Goal: Task Accomplishment & Management: Use online tool/utility

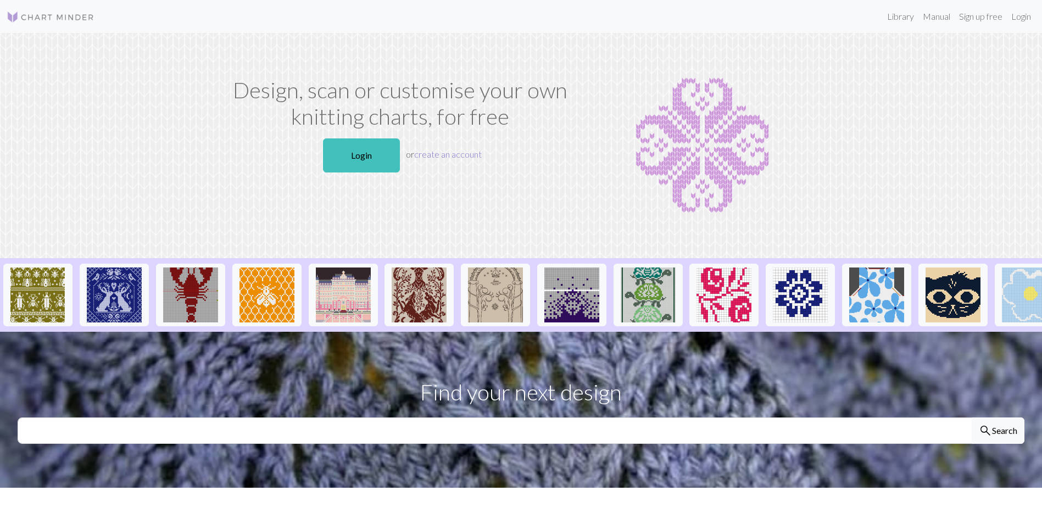
click at [454, 154] on link "create an account" at bounding box center [448, 154] width 68 height 10
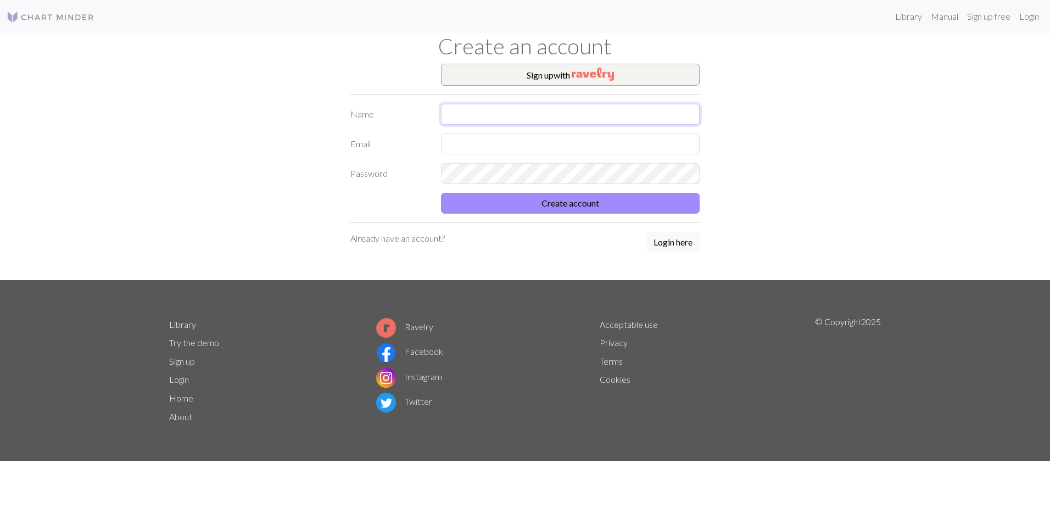
click at [465, 108] on input "text" at bounding box center [570, 114] width 259 height 21
type input "[PERSON_NAME]"
type input "[EMAIL_ADDRESS][DOMAIN_NAME]"
drag, startPoint x: 517, startPoint y: 112, endPoint x: 429, endPoint y: 107, distance: 88.6
click at [429, 107] on div "Name [PERSON_NAME]" at bounding box center [525, 114] width 363 height 21
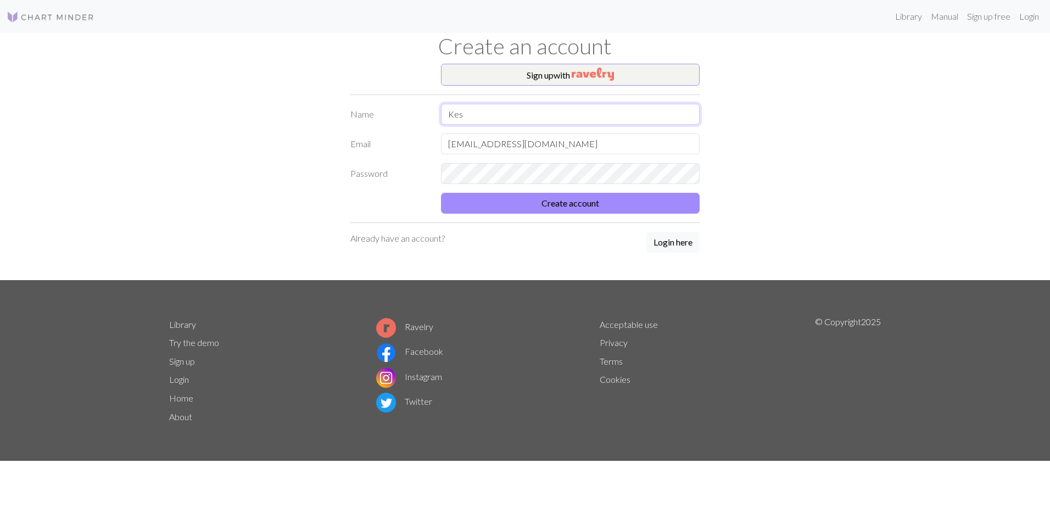
type input "Kes"
drag, startPoint x: 296, startPoint y: 196, endPoint x: 315, endPoint y: 198, distance: 20.0
click at [296, 196] on div "Sign up with Name [PERSON_NAME] Email [EMAIL_ADDRESS][DOMAIN_NAME] Password Cre…" at bounding box center [525, 172] width 725 height 216
click at [521, 208] on button "Create account" at bounding box center [570, 203] width 259 height 21
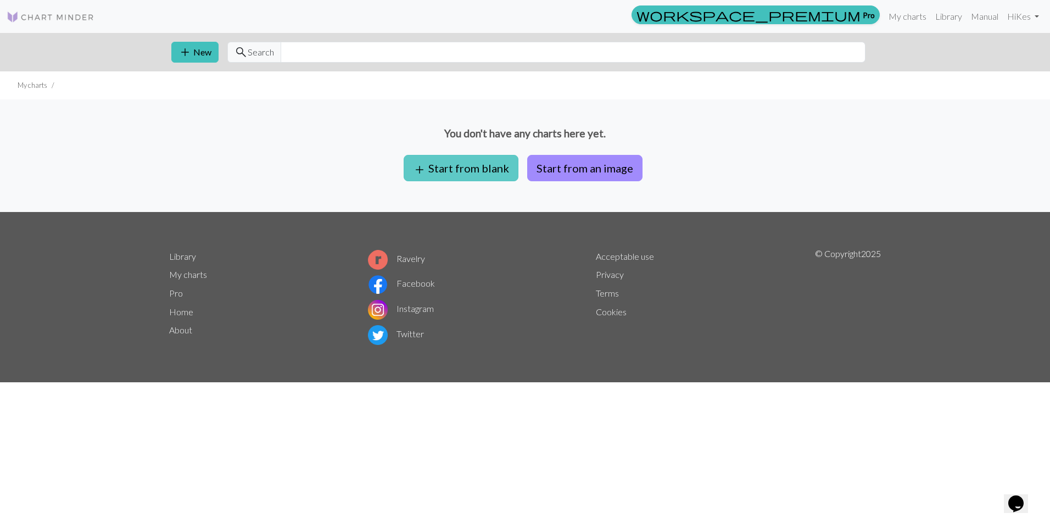
click at [467, 168] on button "add Start from blank" at bounding box center [461, 168] width 115 height 26
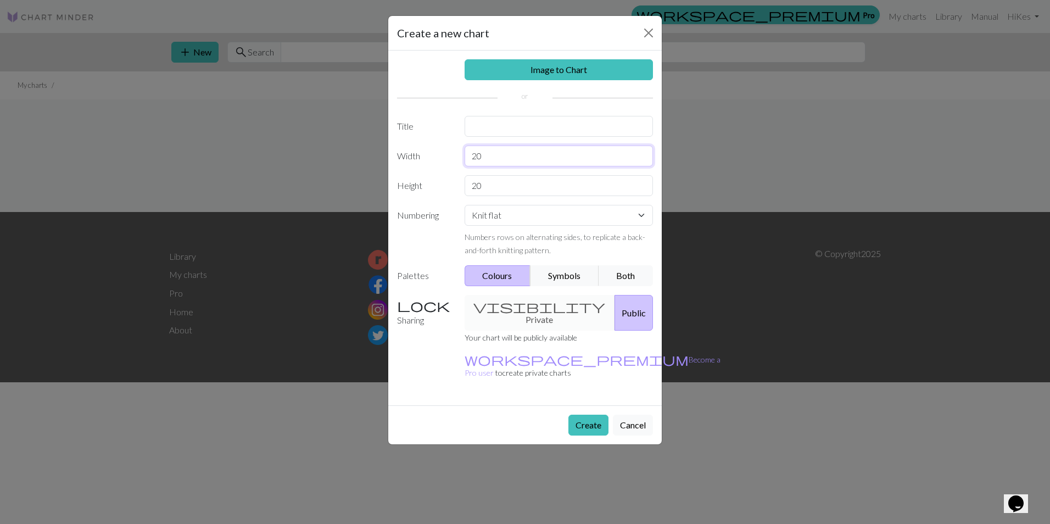
drag, startPoint x: 517, startPoint y: 155, endPoint x: 464, endPoint y: 151, distance: 52.9
click at [465, 151] on input "20" at bounding box center [559, 156] width 189 height 21
drag, startPoint x: 503, startPoint y: 159, endPoint x: 453, endPoint y: 158, distance: 50.6
click at [453, 158] on div "Width 50" at bounding box center [525, 156] width 269 height 21
type input "60"
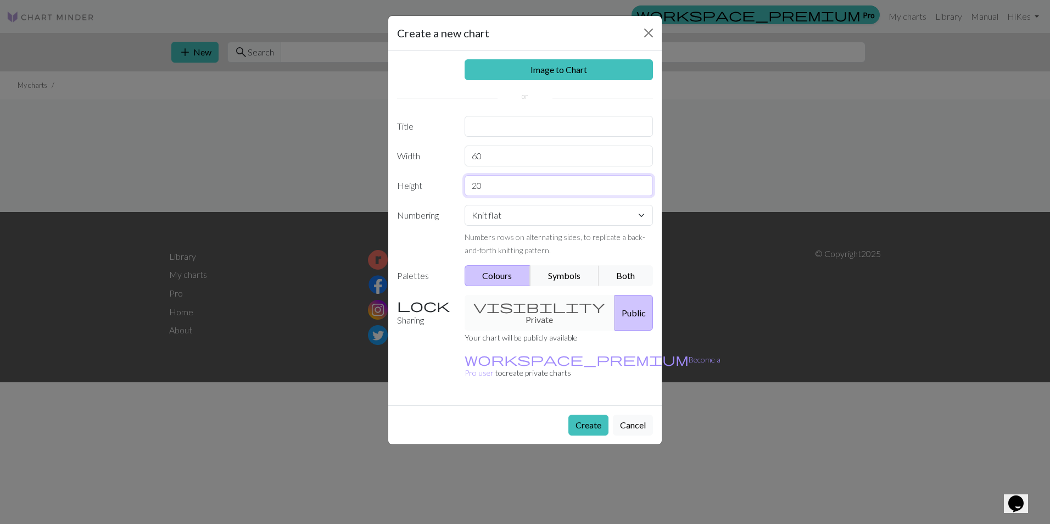
drag, startPoint x: 491, startPoint y: 188, endPoint x: 467, endPoint y: 186, distance: 23.7
click at [467, 186] on input "20" at bounding box center [559, 185] width 189 height 21
type input "30"
click at [548, 217] on select "Knit flat Knit in the round Lace knitting Cross stitch" at bounding box center [559, 215] width 189 height 21
select select "round"
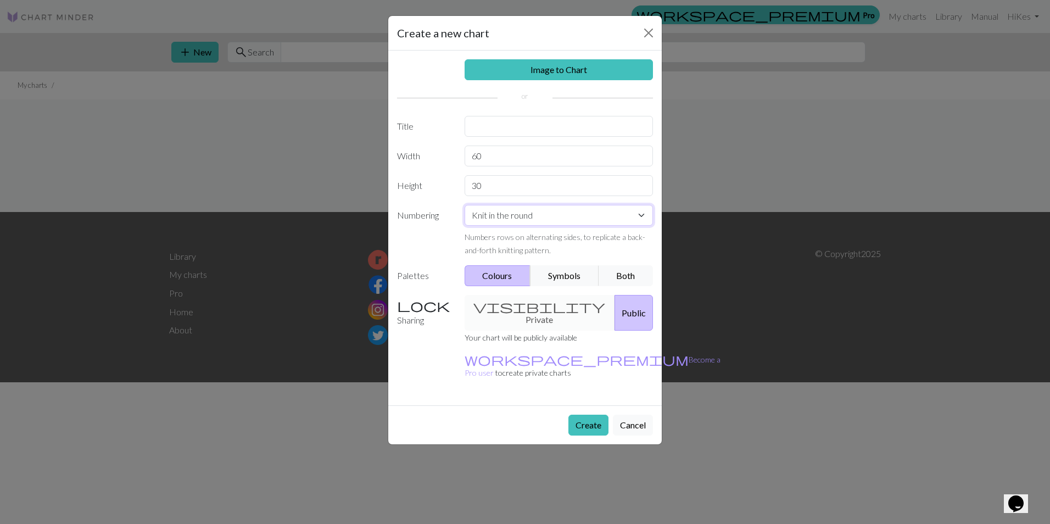
click at [465, 205] on select "Knit flat Knit in the round Lace knitting Cross stitch" at bounding box center [559, 215] width 189 height 21
click at [592, 415] on button "Create" at bounding box center [589, 425] width 40 height 21
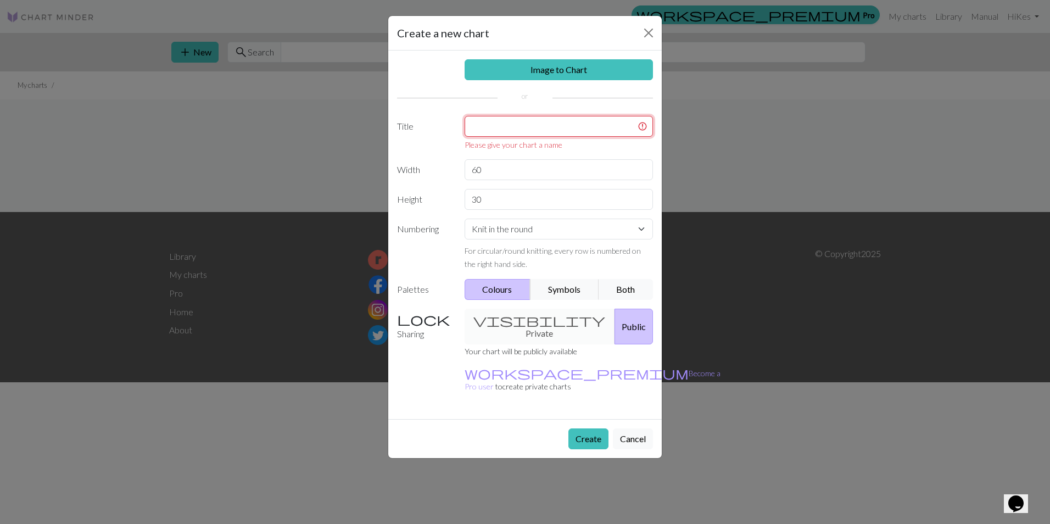
click at [541, 129] on input "text" at bounding box center [559, 126] width 189 height 21
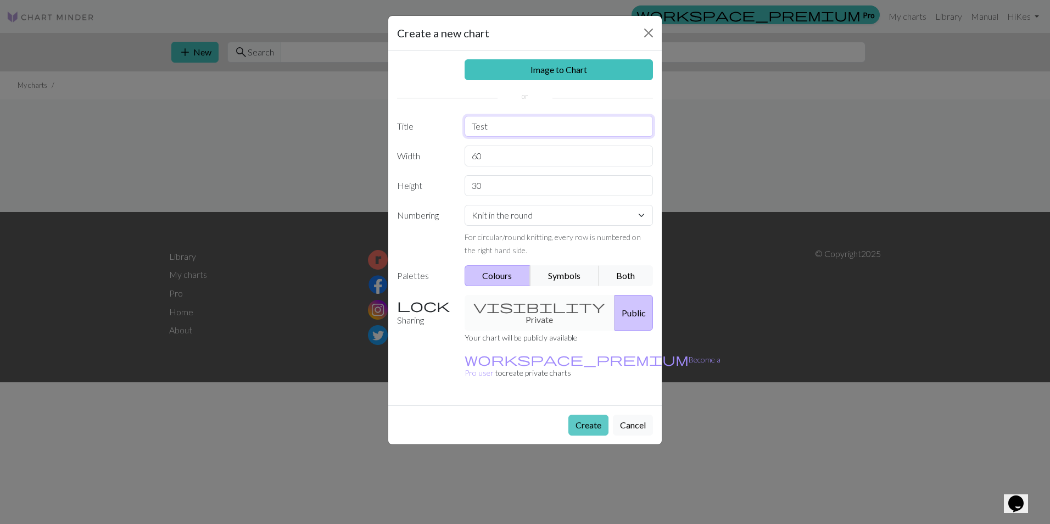
type input "Test"
click at [586, 415] on button "Create" at bounding box center [589, 425] width 40 height 21
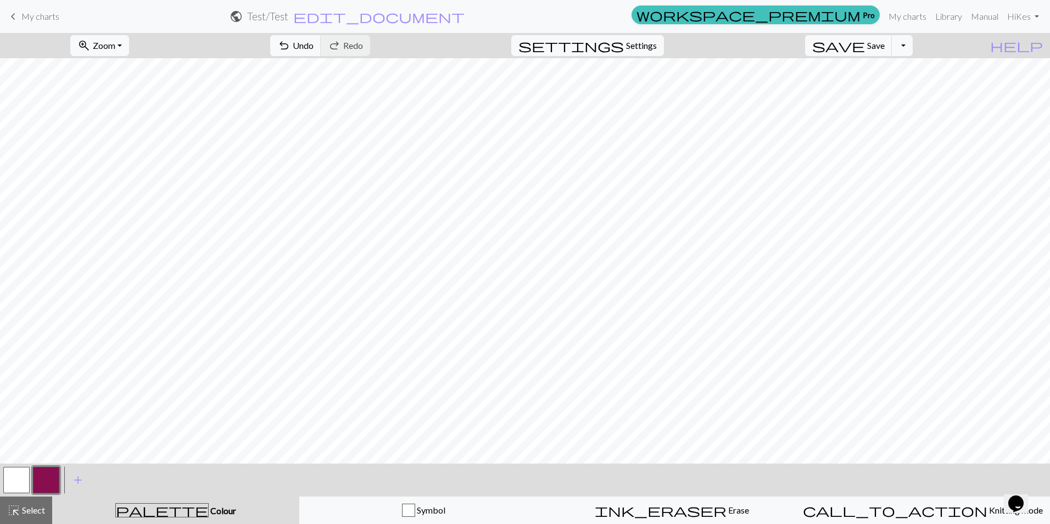
click at [34, 482] on button "button" at bounding box center [46, 480] width 26 height 26
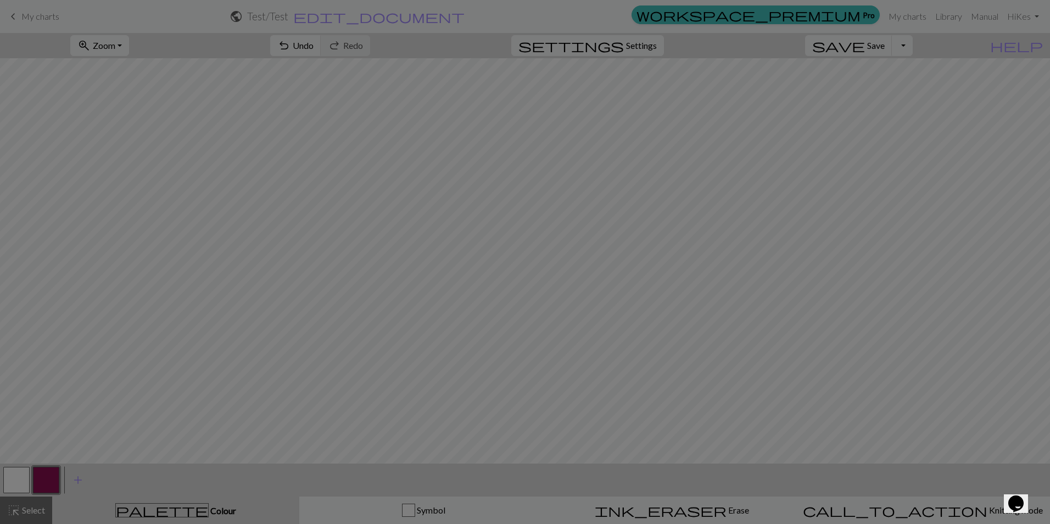
click at [23, 476] on div "Edit colour Name CC1 Use advanced picker workspace_premium Become a Pro user to…" at bounding box center [525, 262] width 1050 height 524
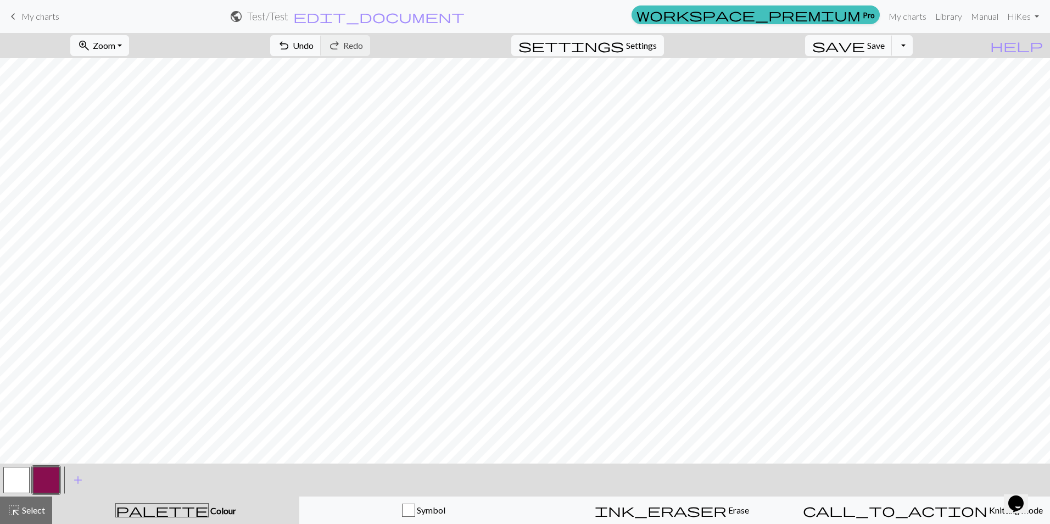
click at [16, 482] on button "button" at bounding box center [16, 480] width 26 height 26
click at [47, 482] on button "button" at bounding box center [46, 480] width 26 height 26
click at [20, 470] on button "button" at bounding box center [16, 480] width 26 height 26
click at [39, 482] on button "button" at bounding box center [46, 480] width 26 height 26
click at [23, 485] on button "button" at bounding box center [16, 480] width 26 height 26
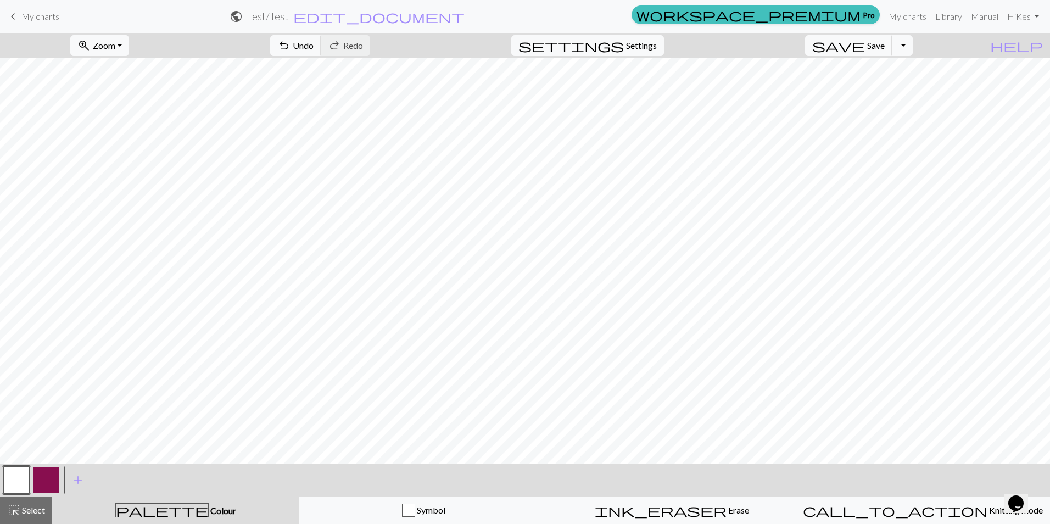
click at [41, 482] on button "button" at bounding box center [46, 480] width 26 height 26
click at [10, 480] on button "button" at bounding box center [16, 480] width 26 height 26
click at [49, 474] on button "button" at bounding box center [46, 480] width 26 height 26
click at [13, 483] on button "button" at bounding box center [16, 480] width 26 height 26
click at [49, 484] on button "button" at bounding box center [46, 480] width 26 height 26
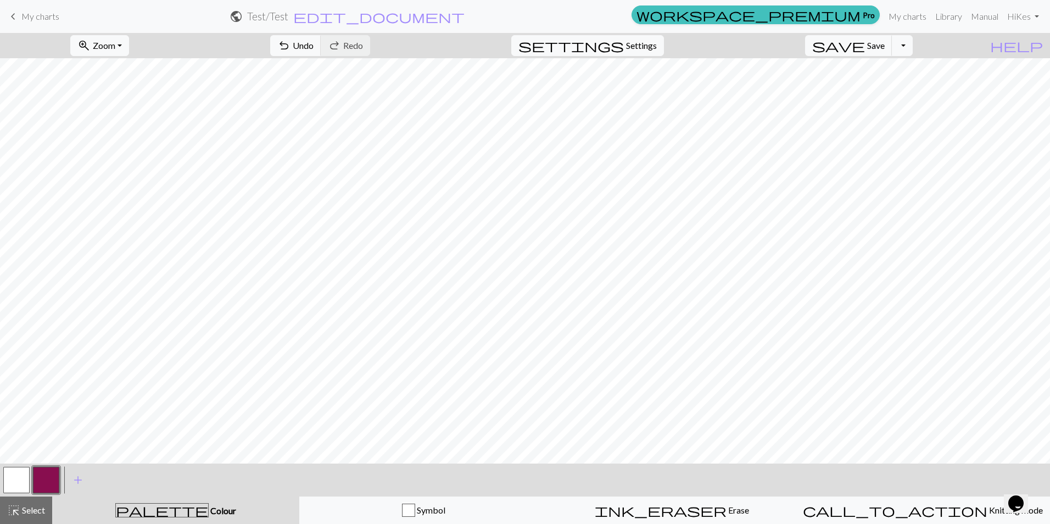
click at [13, 484] on button "button" at bounding box center [16, 480] width 26 height 26
click at [26, 477] on button "button" at bounding box center [16, 480] width 26 height 26
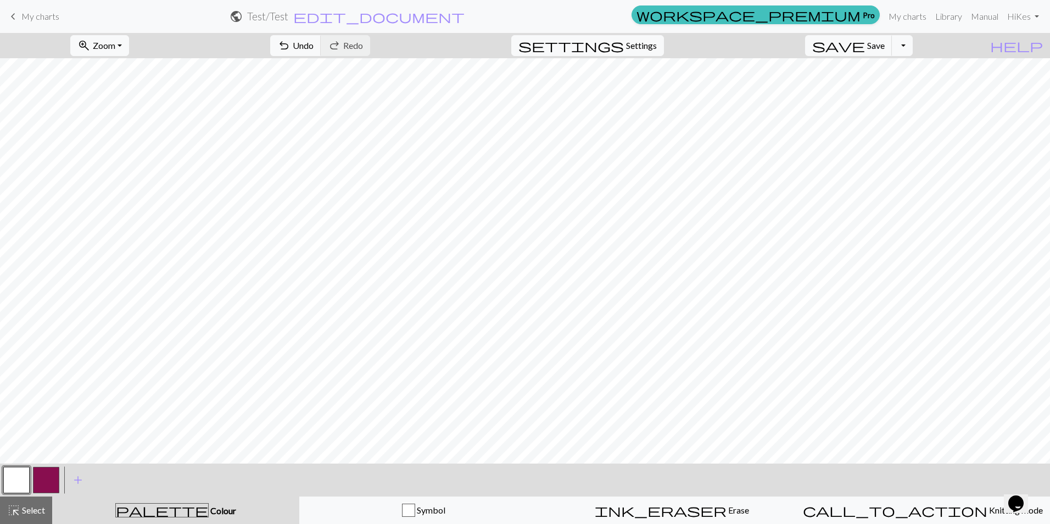
click at [47, 480] on button "button" at bounding box center [46, 480] width 26 height 26
click at [48, 477] on button "button" at bounding box center [46, 480] width 26 height 26
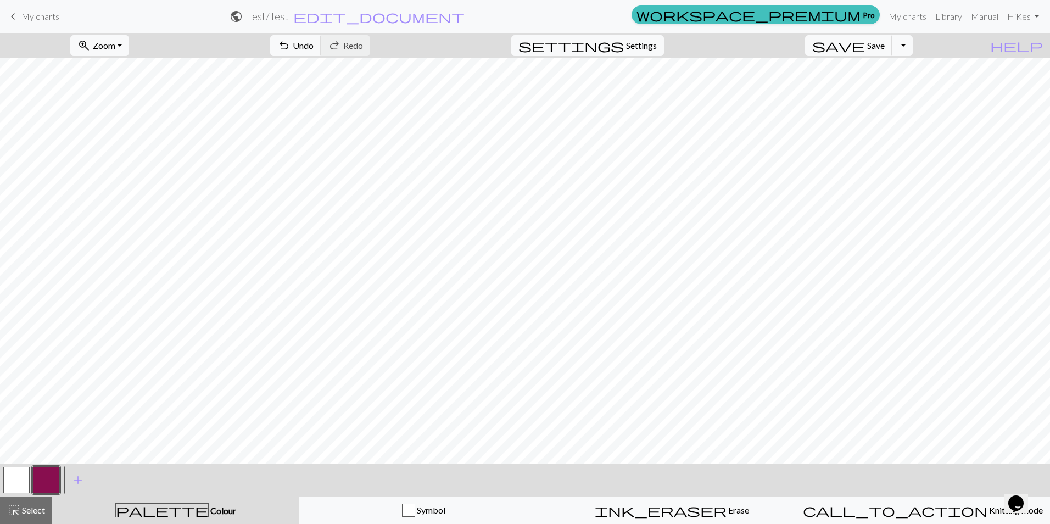
click at [21, 481] on button "button" at bounding box center [16, 480] width 26 height 26
click at [55, 477] on button "button" at bounding box center [46, 480] width 26 height 26
click at [17, 485] on button "button" at bounding box center [16, 480] width 26 height 26
click at [44, 485] on button "button" at bounding box center [46, 480] width 26 height 26
click at [18, 477] on button "button" at bounding box center [16, 480] width 26 height 26
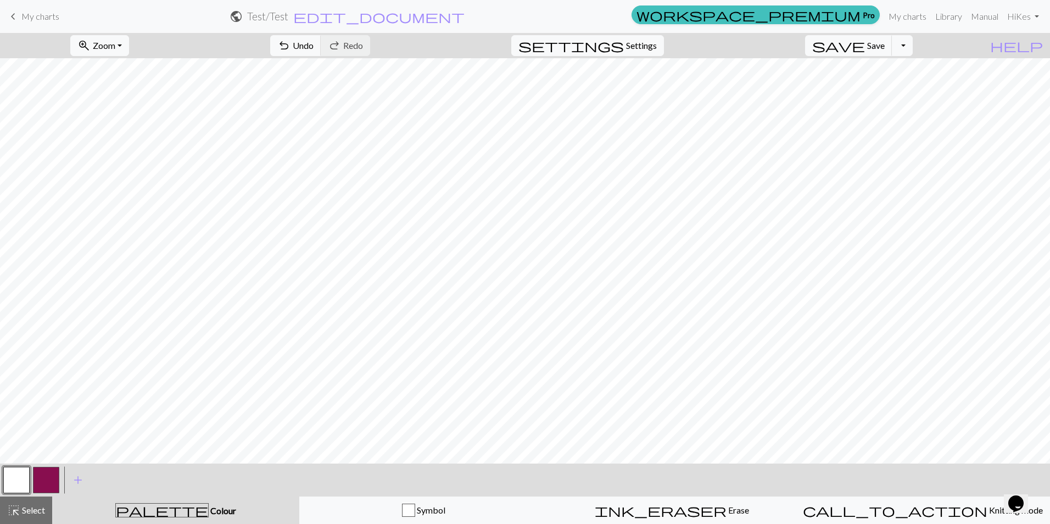
click at [44, 481] on button "button" at bounding box center [46, 480] width 26 height 26
click at [15, 479] on button "button" at bounding box center [16, 480] width 26 height 26
click at [40, 480] on button "button" at bounding box center [46, 480] width 26 height 26
click at [16, 473] on button "button" at bounding box center [16, 480] width 26 height 26
click at [54, 475] on button "button" at bounding box center [46, 480] width 26 height 26
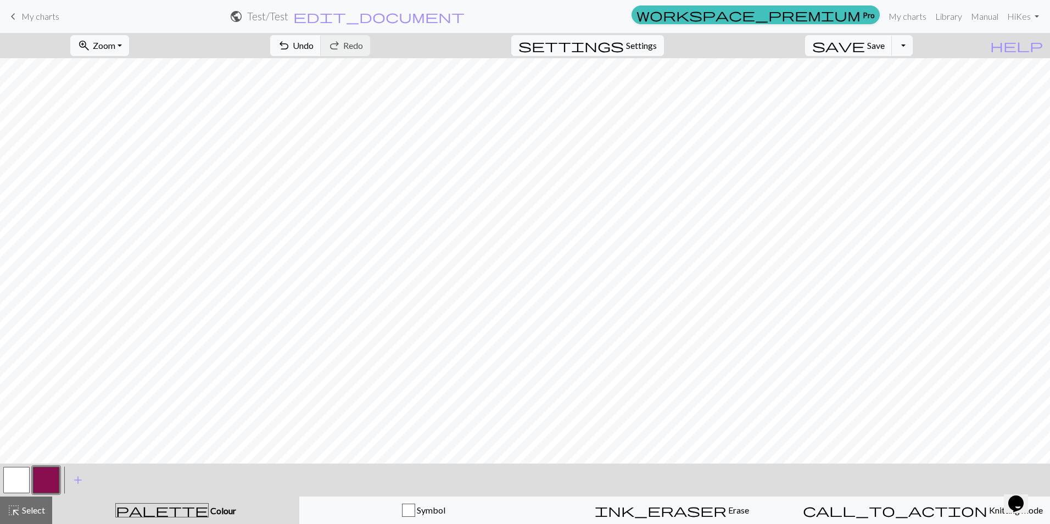
drag, startPoint x: 16, startPoint y: 480, endPoint x: 34, endPoint y: 475, distance: 17.7
click at [19, 480] on button "button" at bounding box center [16, 480] width 26 height 26
click at [51, 482] on button "button" at bounding box center [46, 480] width 26 height 26
click at [13, 481] on button "button" at bounding box center [16, 480] width 26 height 26
click at [52, 478] on button "button" at bounding box center [46, 480] width 26 height 26
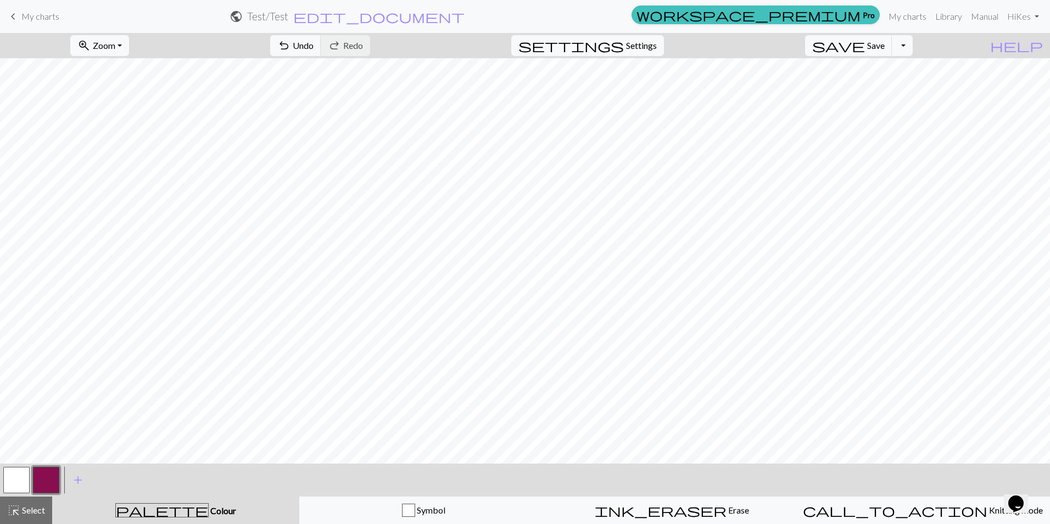
click at [25, 479] on button "button" at bounding box center [16, 480] width 26 height 26
click at [48, 480] on button "button" at bounding box center [46, 480] width 26 height 26
click at [17, 475] on button "button" at bounding box center [16, 480] width 26 height 26
click at [52, 473] on button "button" at bounding box center [46, 480] width 26 height 26
click at [314, 45] on span "Undo" at bounding box center [303, 45] width 21 height 10
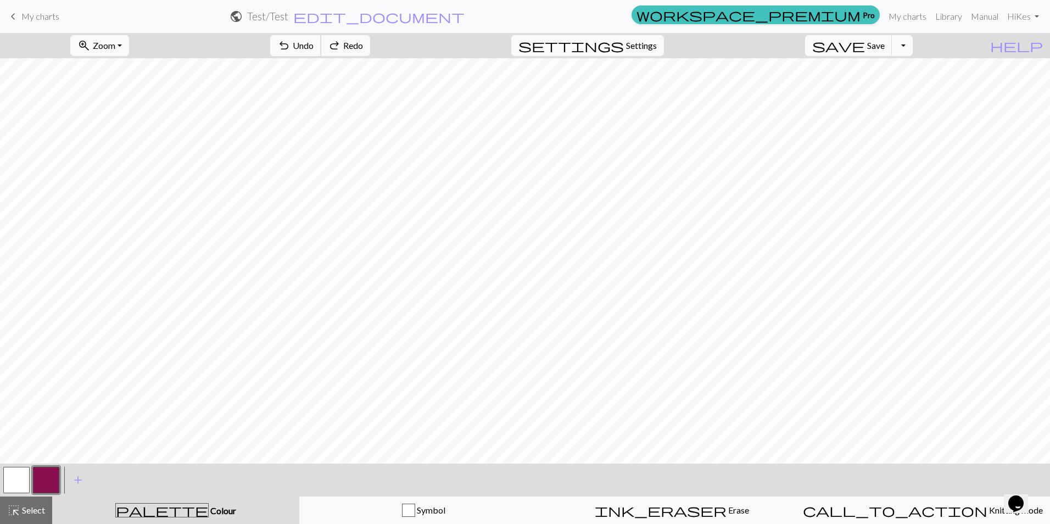
click at [314, 45] on span "Undo" at bounding box center [303, 45] width 21 height 10
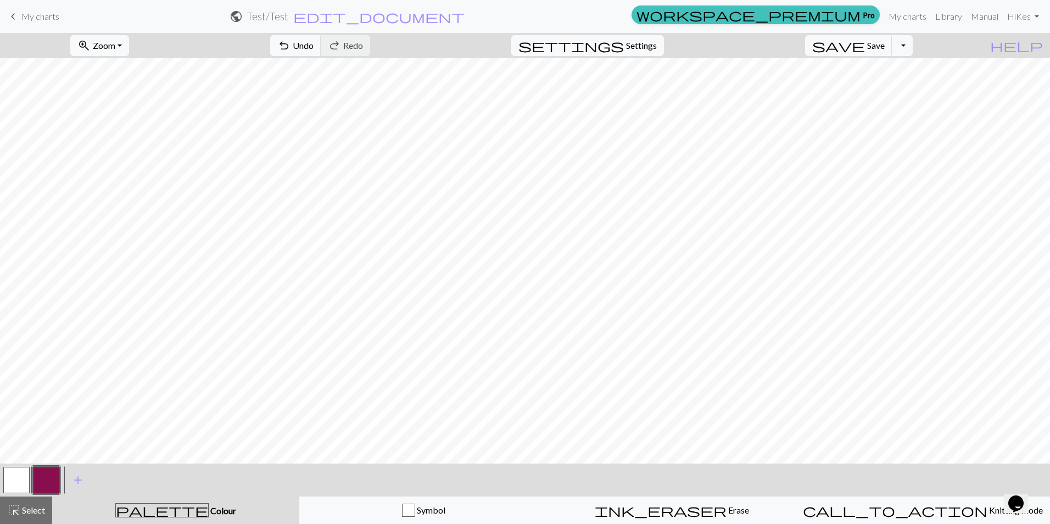
click at [10, 478] on button "button" at bounding box center [16, 480] width 26 height 26
click at [624, 44] on span "settings" at bounding box center [571, 45] width 105 height 15
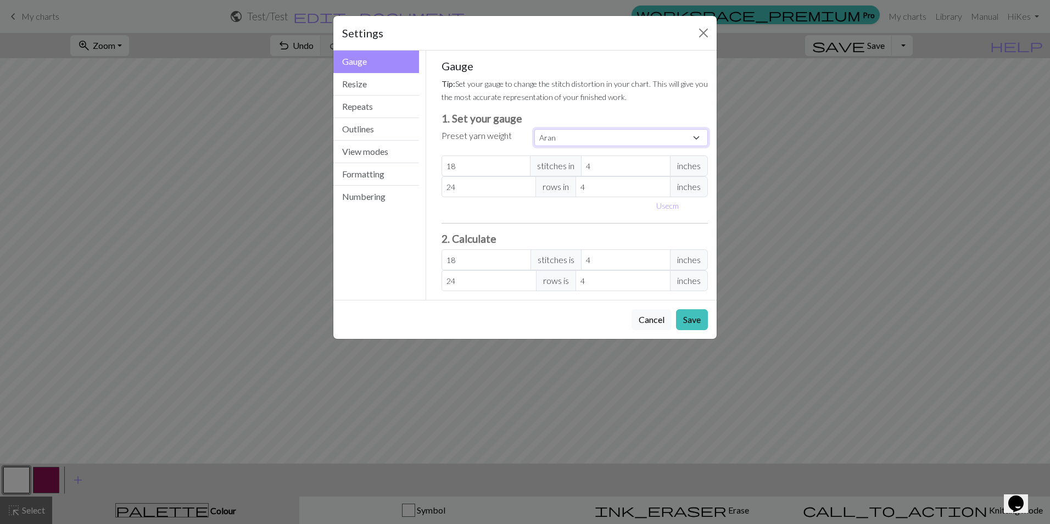
click at [677, 134] on select "Custom Square Lace Light Fingering Fingering Sport Double knit Worsted Aran Bul…" at bounding box center [622, 137] width 174 height 17
select select "lightfingering"
click at [535, 129] on select "Custom Square Lace Light Fingering Fingering Sport Double knit Worsted Aran Bul…" at bounding box center [622, 137] width 174 height 17
type input "32"
type input "38"
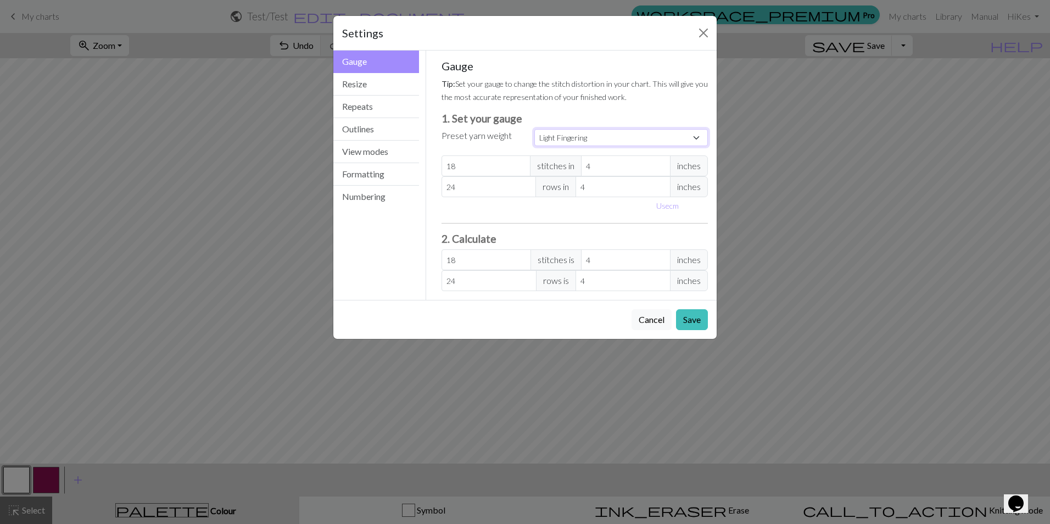
type input "32"
type input "38"
click at [369, 90] on button "Resize" at bounding box center [376, 84] width 86 height 23
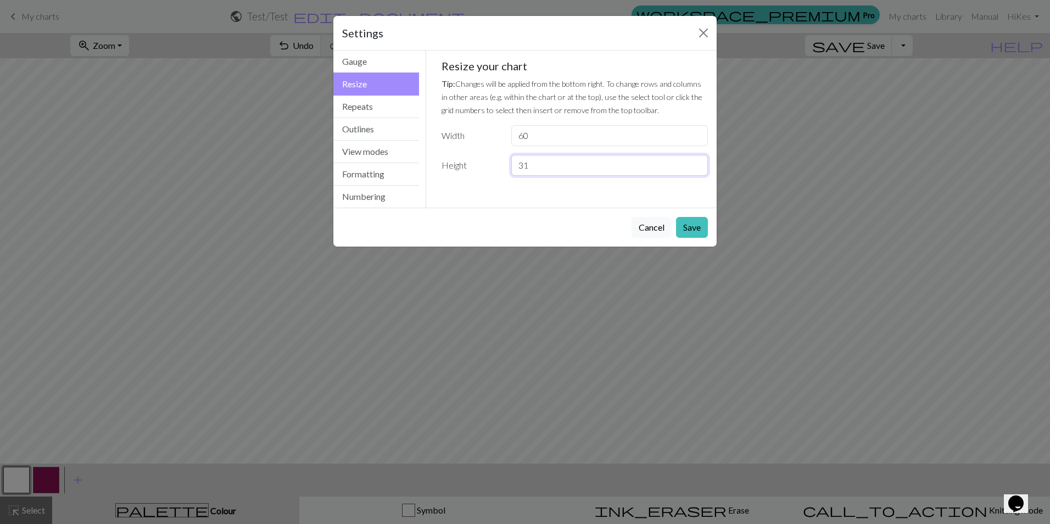
click at [698, 164] on input "31" at bounding box center [609, 165] width 197 height 21
click at [698, 164] on input "32" at bounding box center [609, 165] width 197 height 21
click at [698, 164] on input "33" at bounding box center [609, 165] width 197 height 21
click at [698, 164] on input "34" at bounding box center [609, 165] width 197 height 21
click at [698, 164] on input "35" at bounding box center [609, 165] width 197 height 21
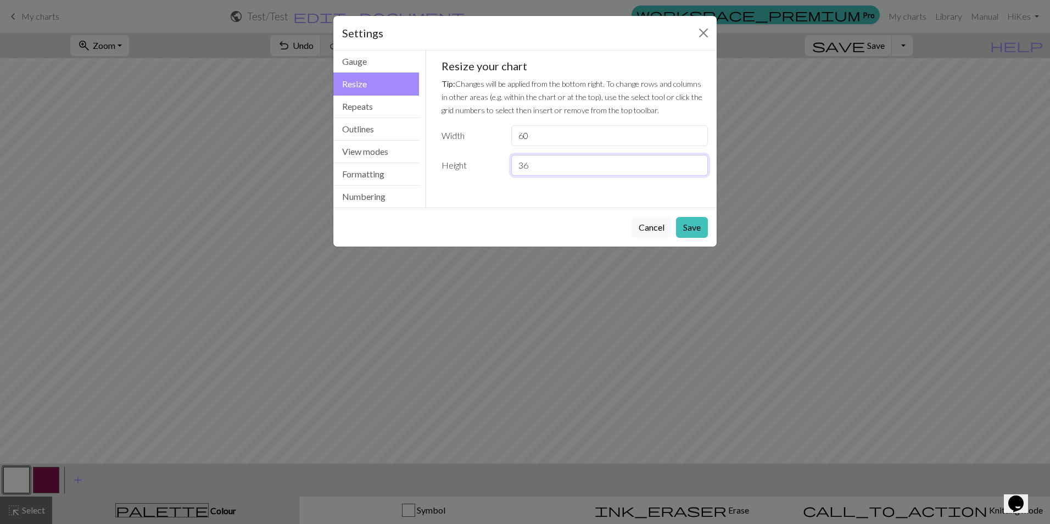
click at [698, 164] on input "36" at bounding box center [609, 165] width 197 height 21
click at [698, 164] on input "37" at bounding box center [609, 165] width 197 height 21
click at [698, 164] on input "38" at bounding box center [609, 165] width 197 height 21
click at [698, 164] on input "39" at bounding box center [609, 165] width 197 height 21
type input "40"
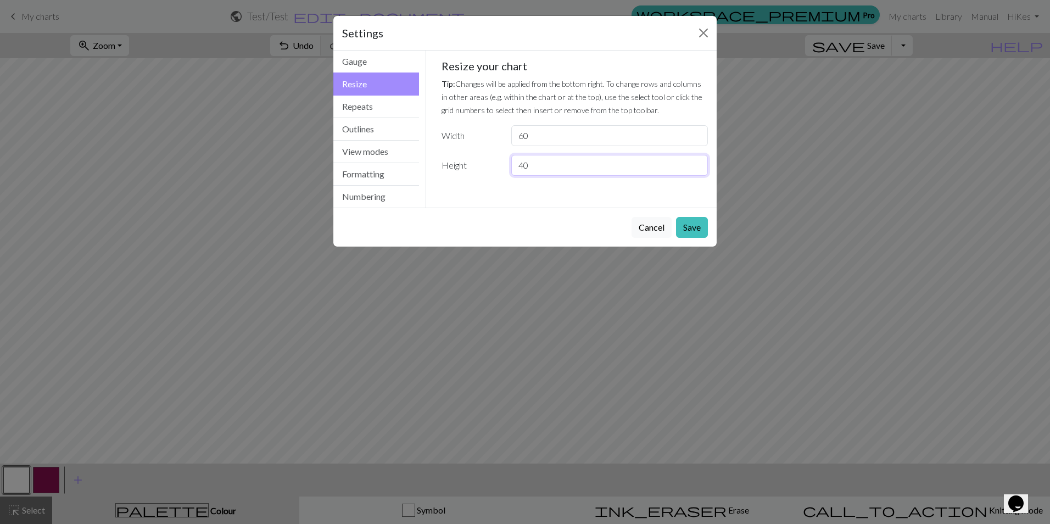
click at [698, 164] on input "40" at bounding box center [609, 165] width 197 height 21
click at [700, 231] on button "Save" at bounding box center [692, 227] width 32 height 21
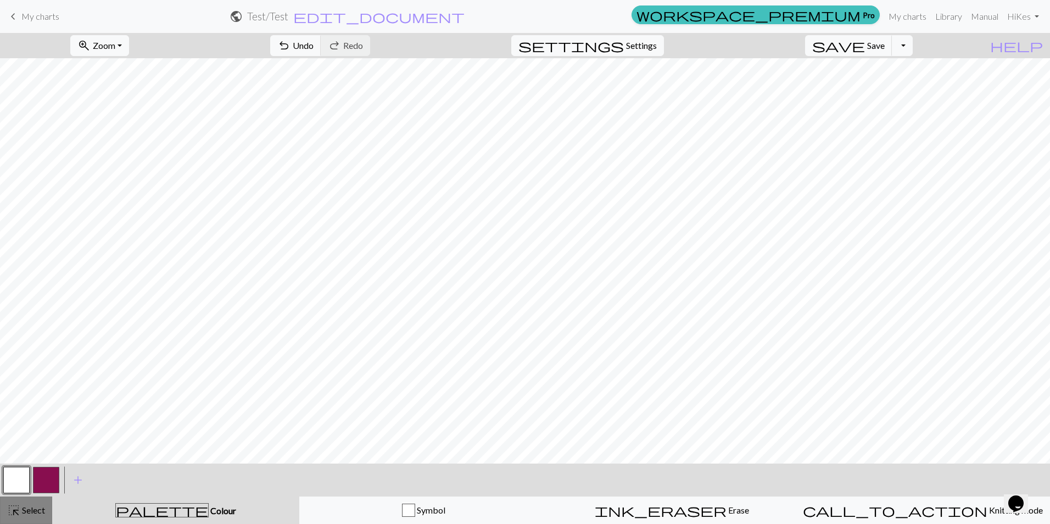
click at [26, 510] on span "Select" at bounding box center [32, 510] width 25 height 10
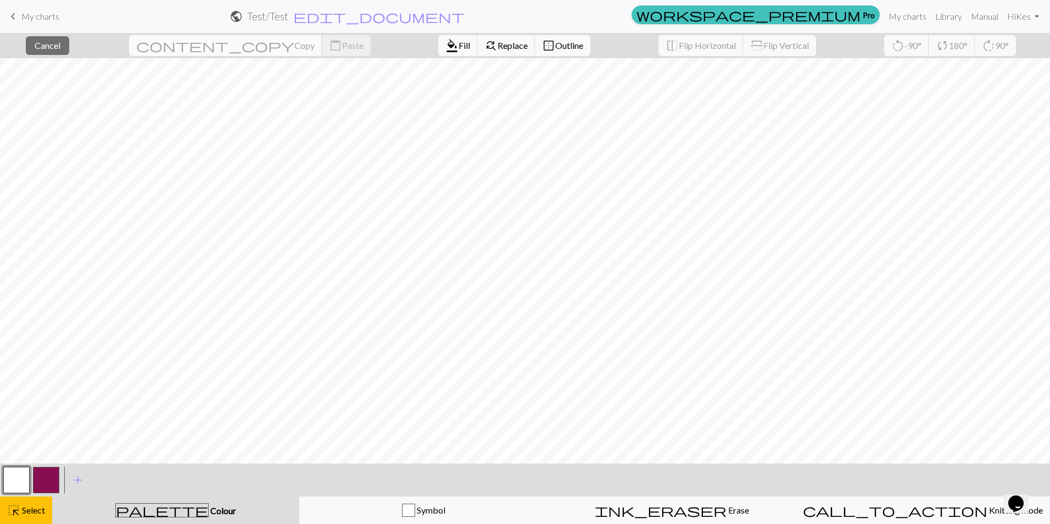
click at [294, 48] on span "Copy" at bounding box center [304, 45] width 20 height 10
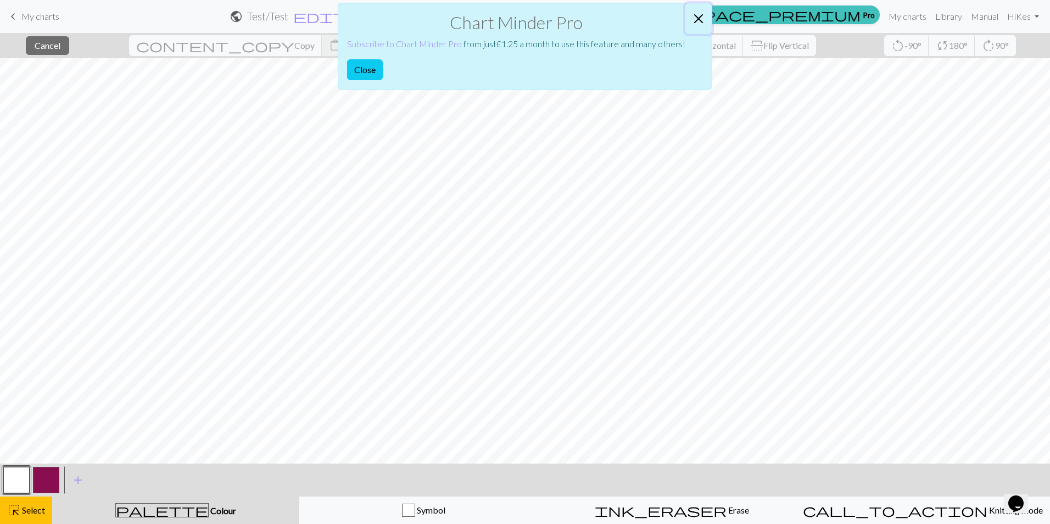
click at [699, 18] on button "Close" at bounding box center [699, 18] width 26 height 31
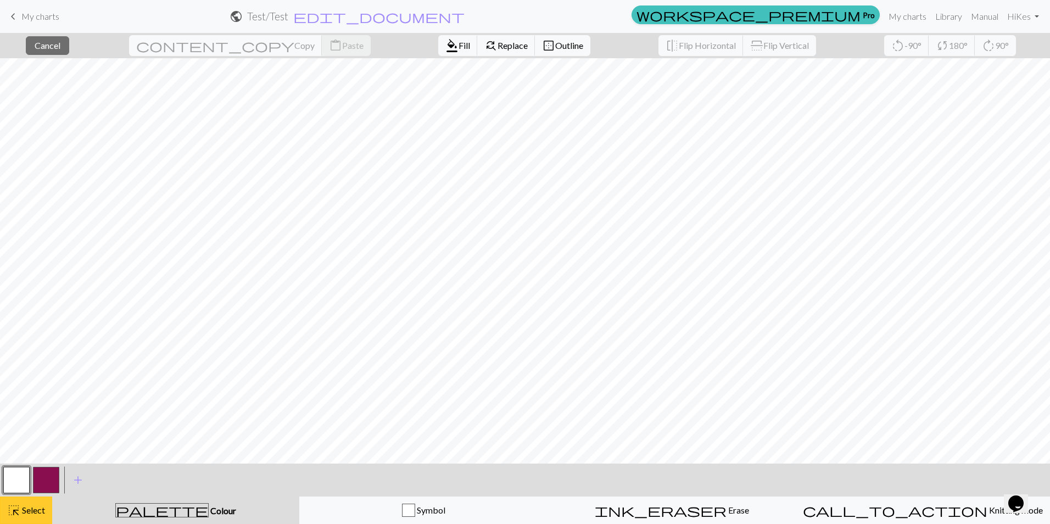
click at [25, 509] on span "Select" at bounding box center [32, 510] width 25 height 10
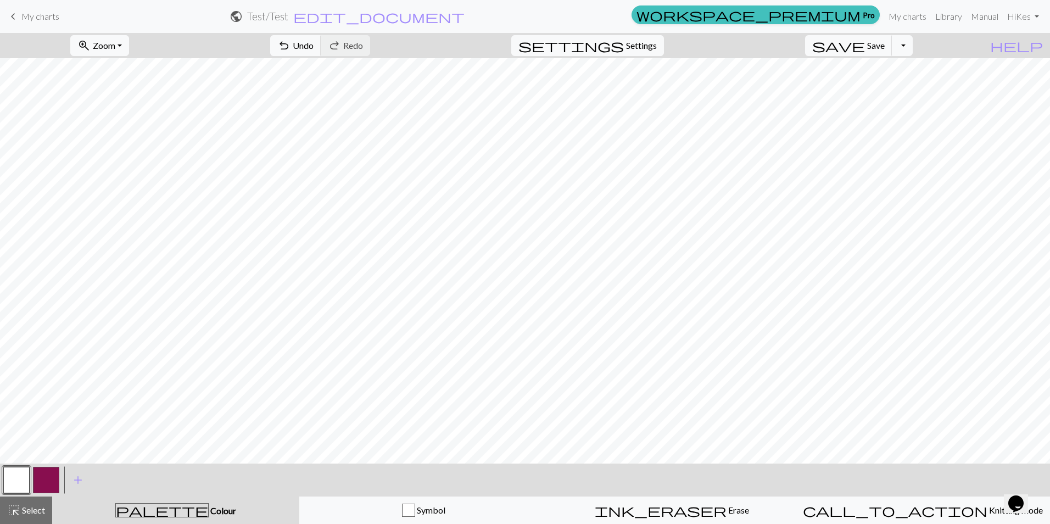
click at [42, 480] on button "button" at bounding box center [46, 480] width 26 height 26
click at [129, 48] on button "zoom_in Zoom Zoom" at bounding box center [99, 45] width 59 height 21
click at [137, 34] on div "zoom_in Zoom Zoom Fit all Fit width Fit height 50% 100% 150% 200%" at bounding box center [99, 45] width 75 height 25
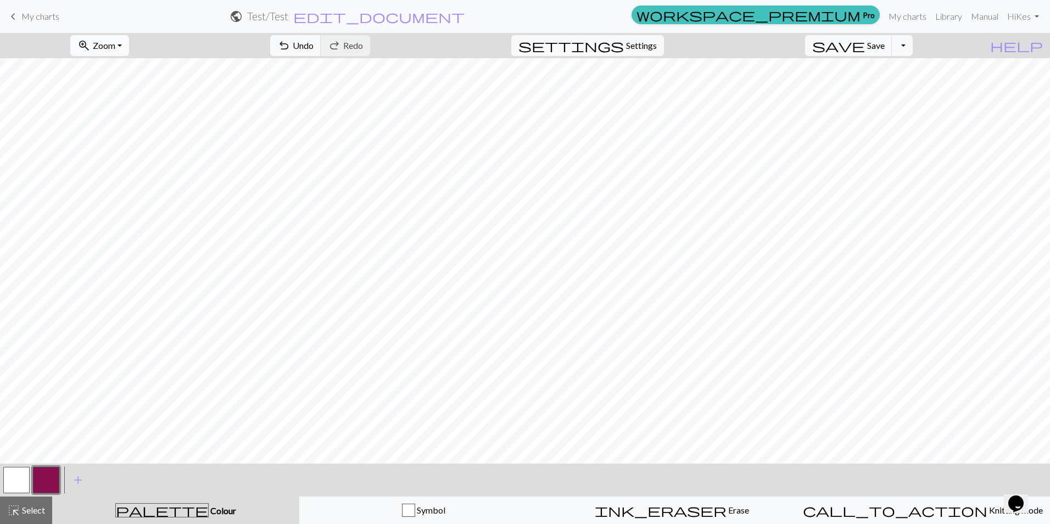
click at [115, 49] on span "Zoom" at bounding box center [104, 45] width 23 height 10
click at [122, 156] on button "100%" at bounding box center [114, 150] width 87 height 18
click at [15, 478] on button "button" at bounding box center [16, 480] width 26 height 26
click at [41, 486] on button "button" at bounding box center [46, 480] width 26 height 26
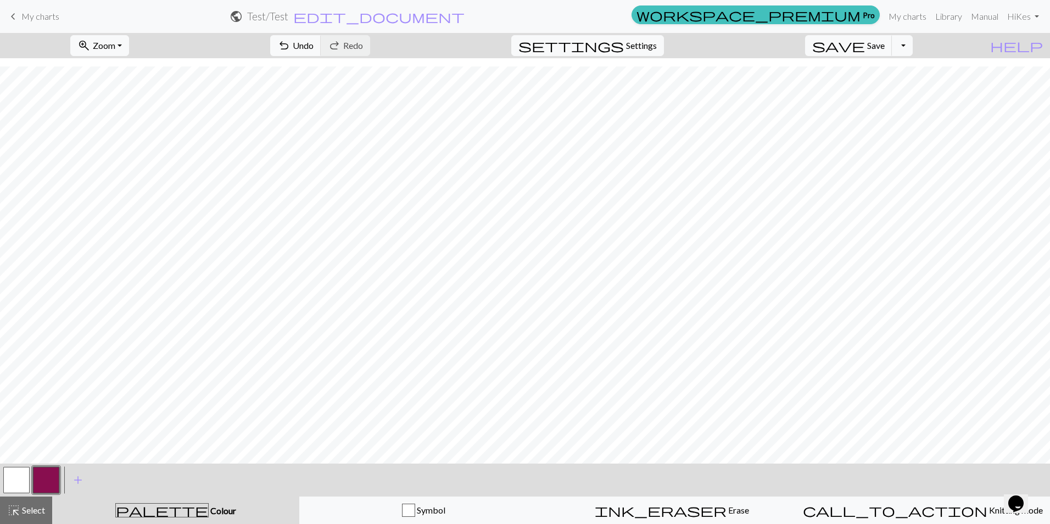
click at [22, 482] on button "button" at bounding box center [16, 480] width 26 height 26
click at [52, 479] on button "button" at bounding box center [46, 480] width 26 height 26
click at [26, 478] on button "button" at bounding box center [16, 480] width 26 height 26
click at [44, 476] on button "button" at bounding box center [46, 480] width 26 height 26
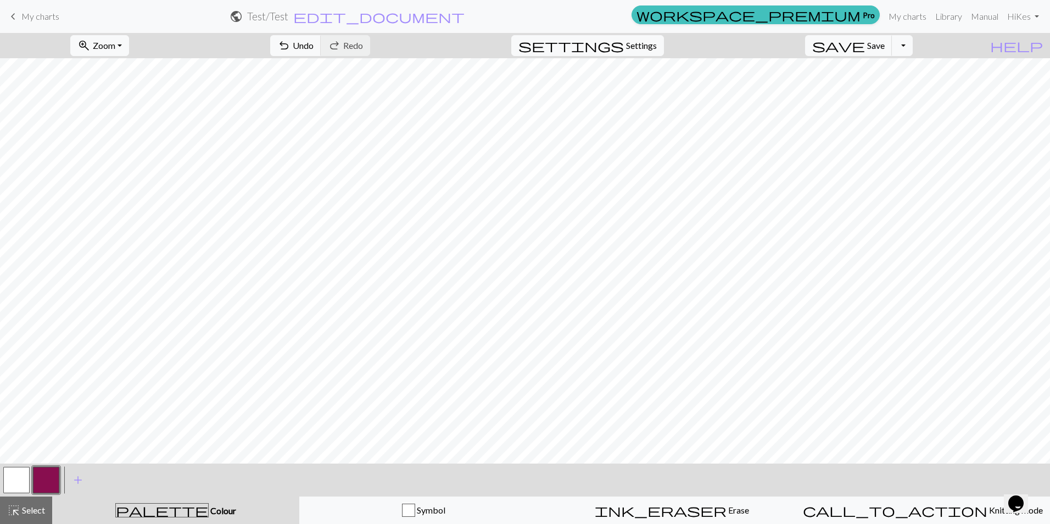
click at [8, 487] on button "button" at bounding box center [16, 480] width 26 height 26
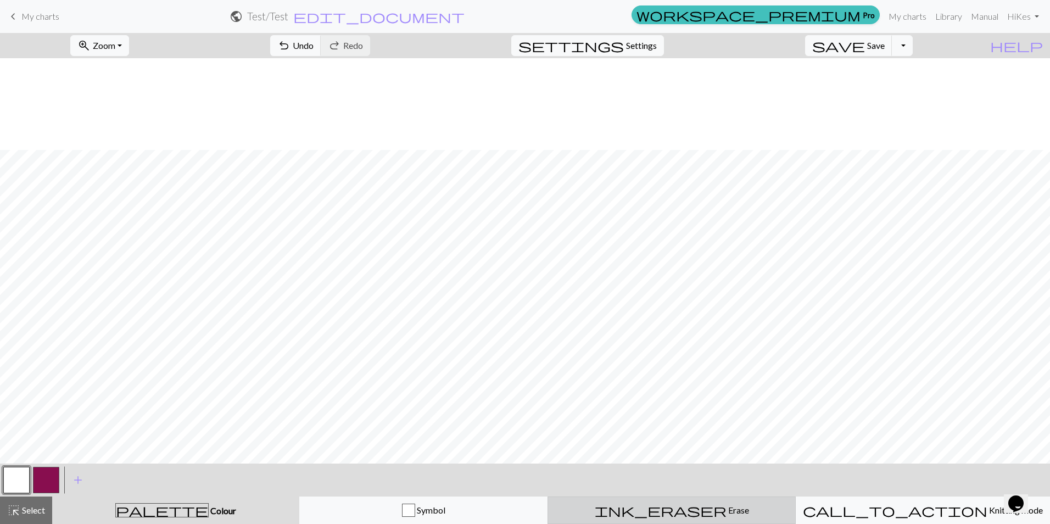
scroll to position [92, 0]
click at [727, 509] on span "Erase" at bounding box center [738, 510] width 23 height 10
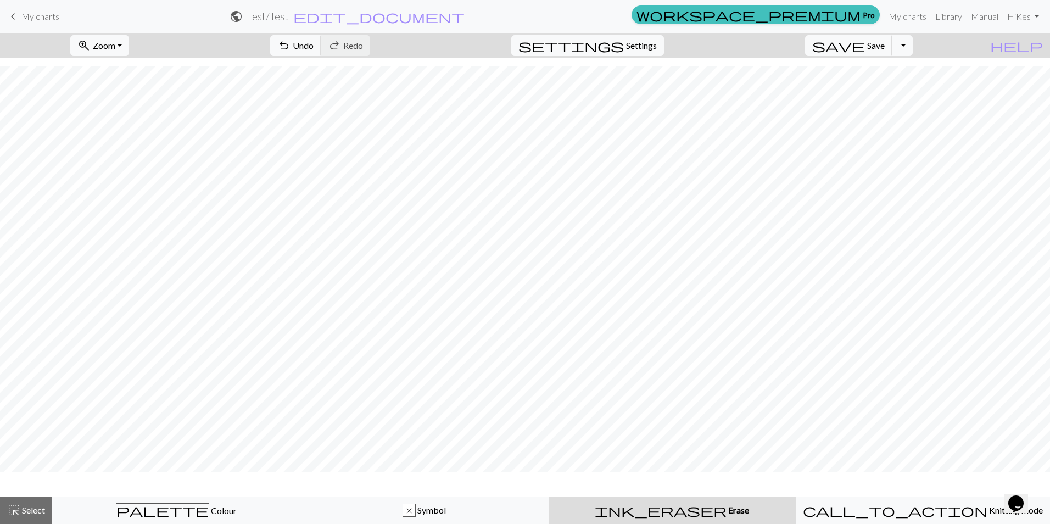
scroll to position [59, 0]
click at [22, 514] on span "Select" at bounding box center [32, 510] width 25 height 10
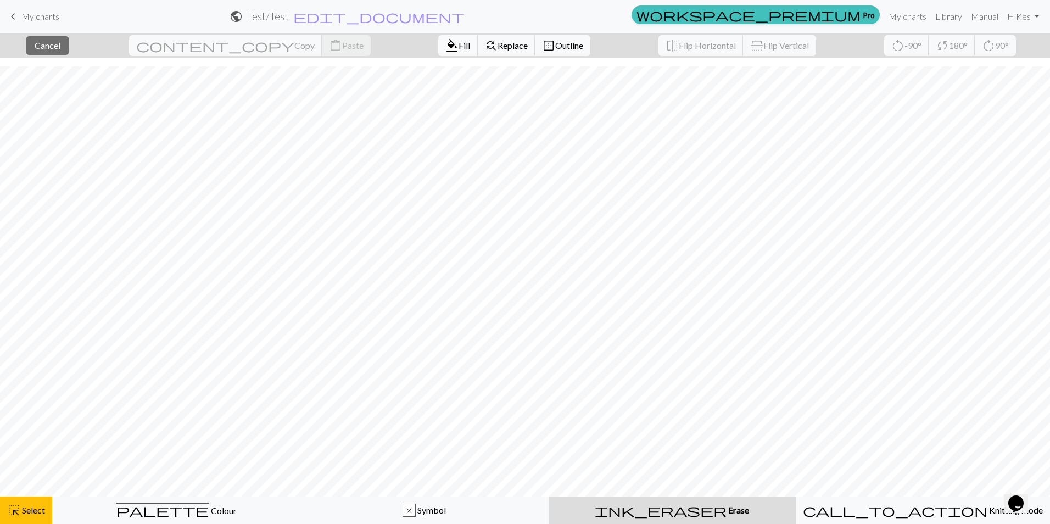
click at [459, 44] on span "Fill" at bounding box center [465, 45] width 12 height 10
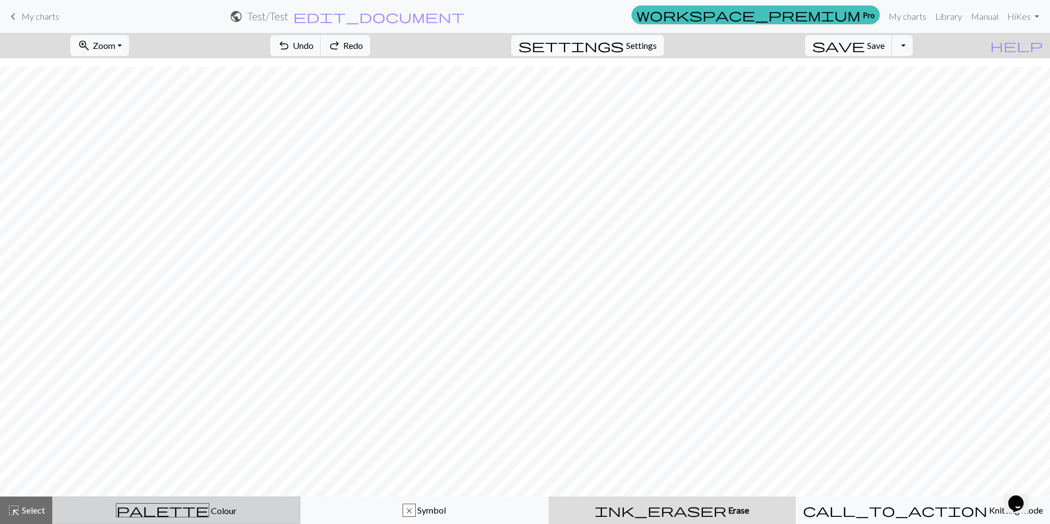
click at [233, 514] on div "palette Colour Colour" at bounding box center [176, 510] width 234 height 14
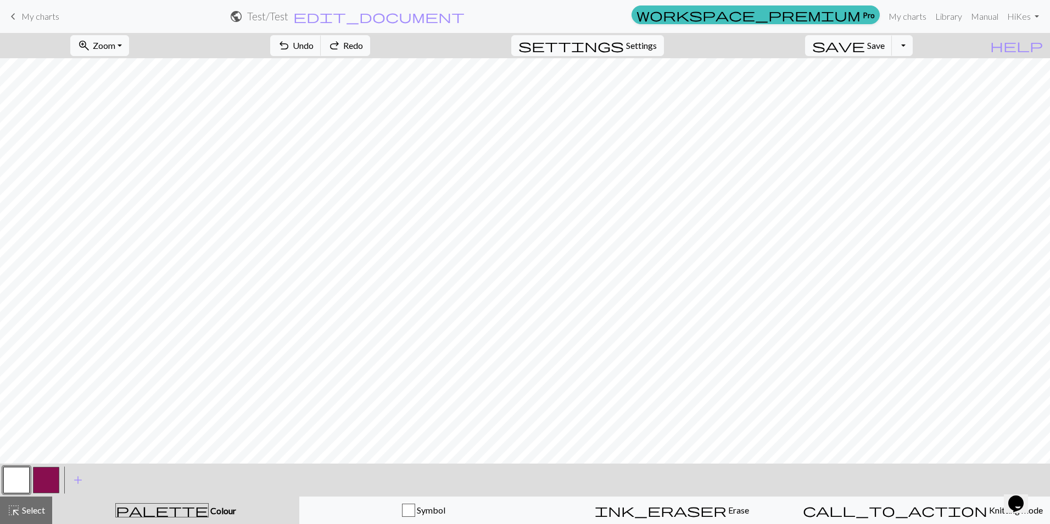
click at [19, 476] on button "button" at bounding box center [16, 480] width 26 height 26
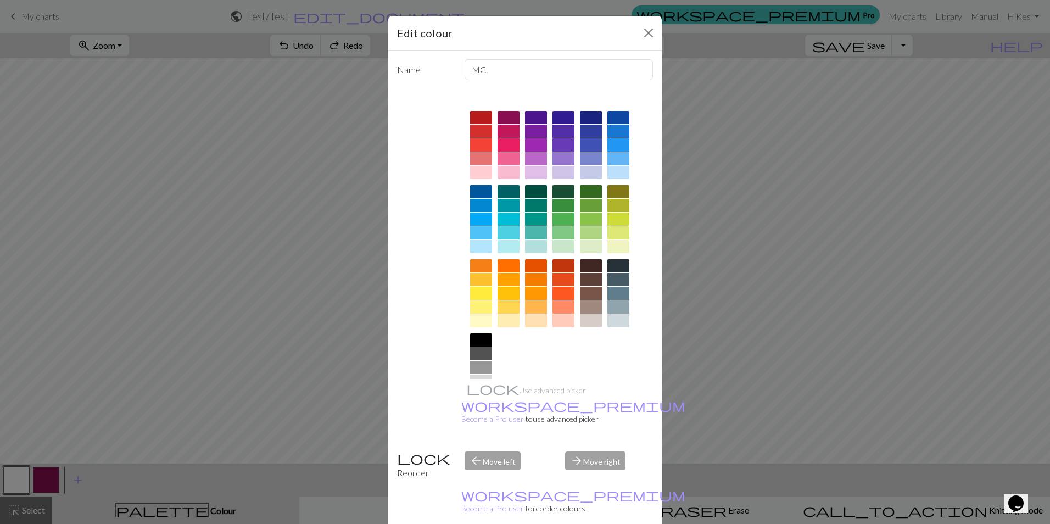
drag, startPoint x: 628, startPoint y: 511, endPoint x: 535, endPoint y: 469, distance: 102.3
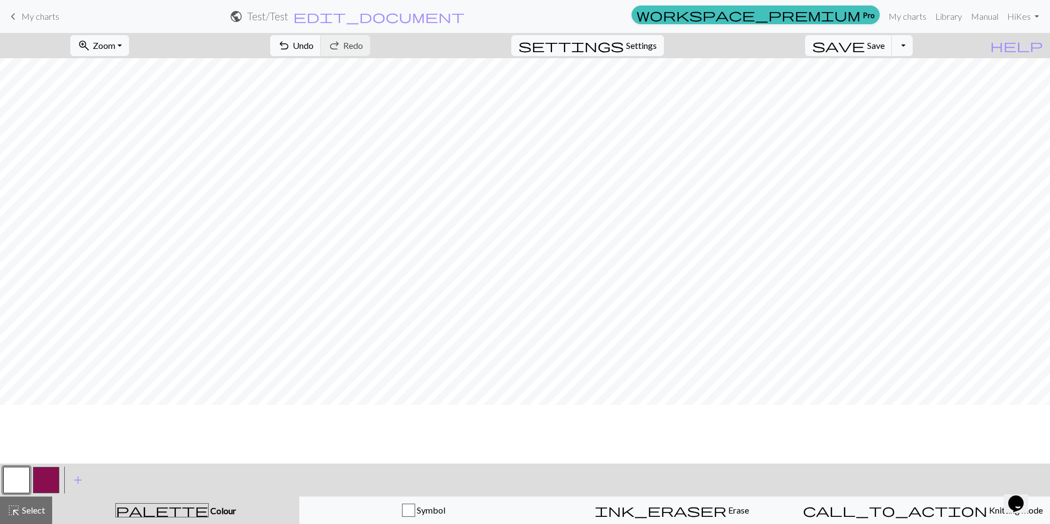
scroll to position [0, 0]
